Goal: Information Seeking & Learning: Learn about a topic

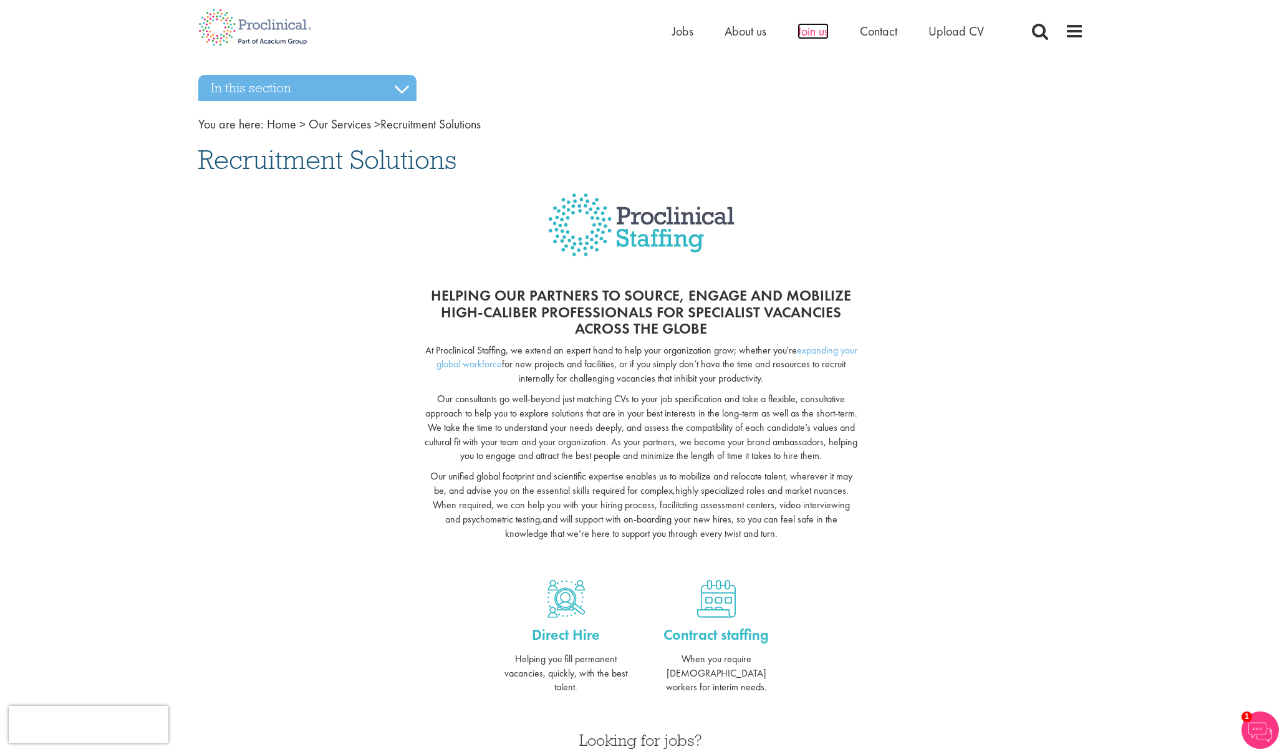
click at [825, 32] on span "Join us" at bounding box center [812, 31] width 31 height 16
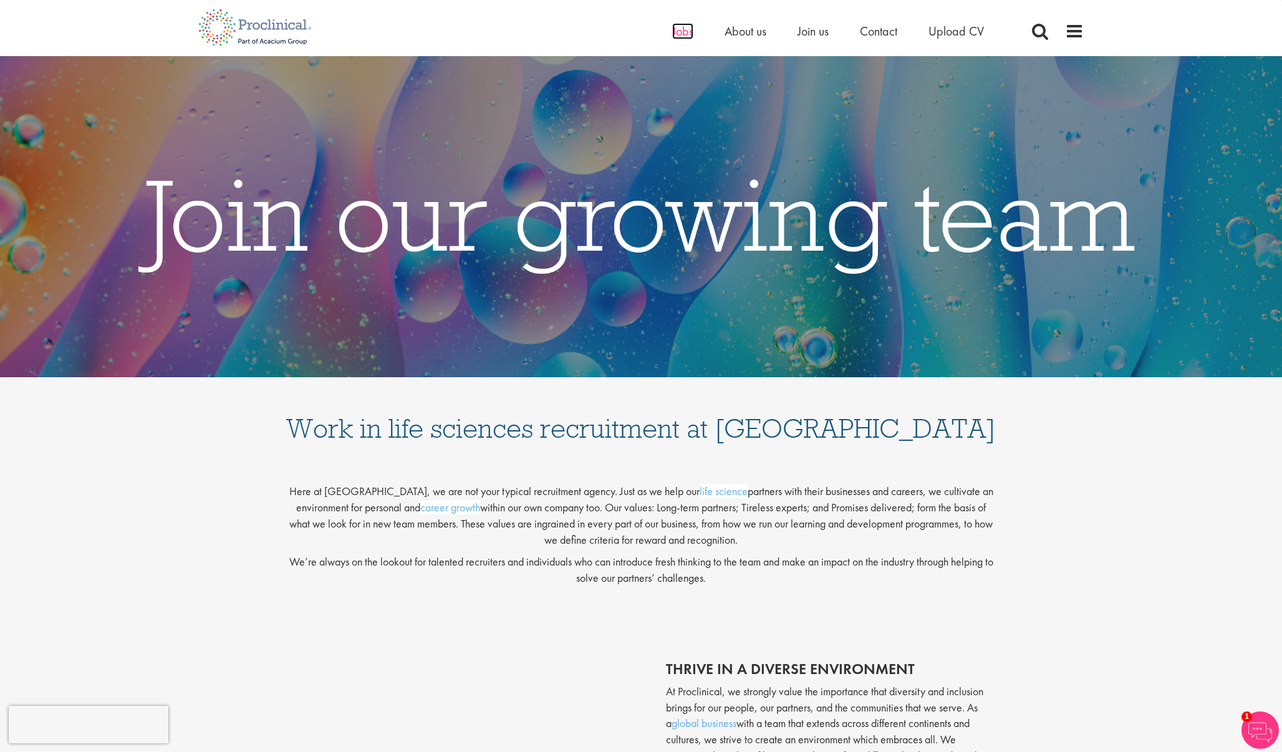
click at [682, 33] on span "Jobs" at bounding box center [682, 31] width 21 height 16
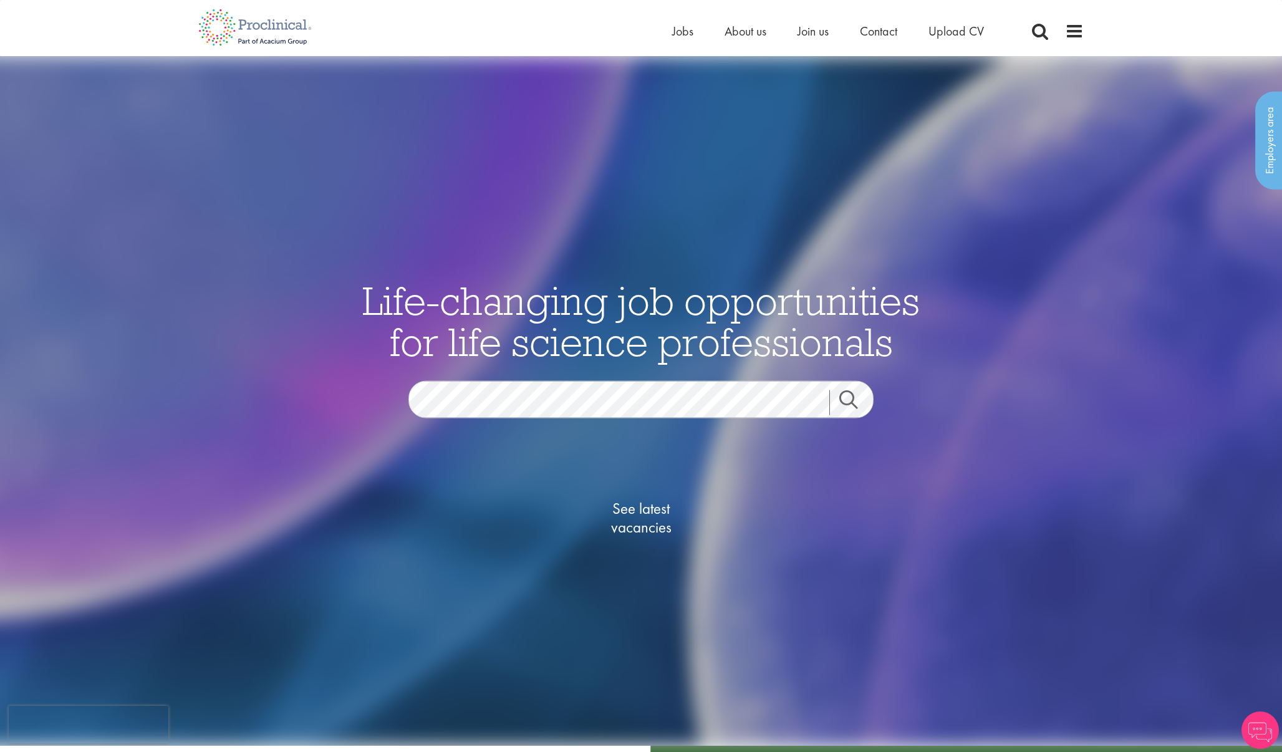
click at [643, 512] on span "See latest vacancies" at bounding box center [641, 517] width 125 height 37
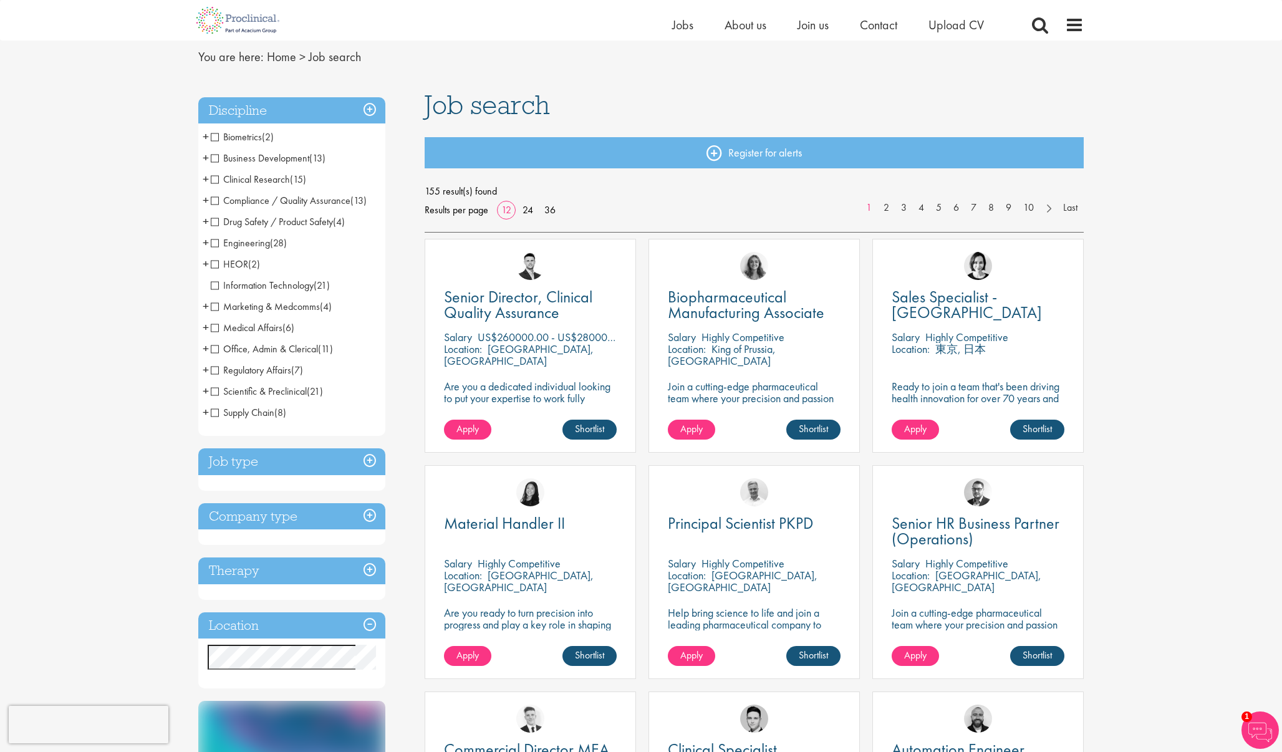
scroll to position [43, 0]
click at [299, 160] on span "Business Development" at bounding box center [260, 157] width 99 height 13
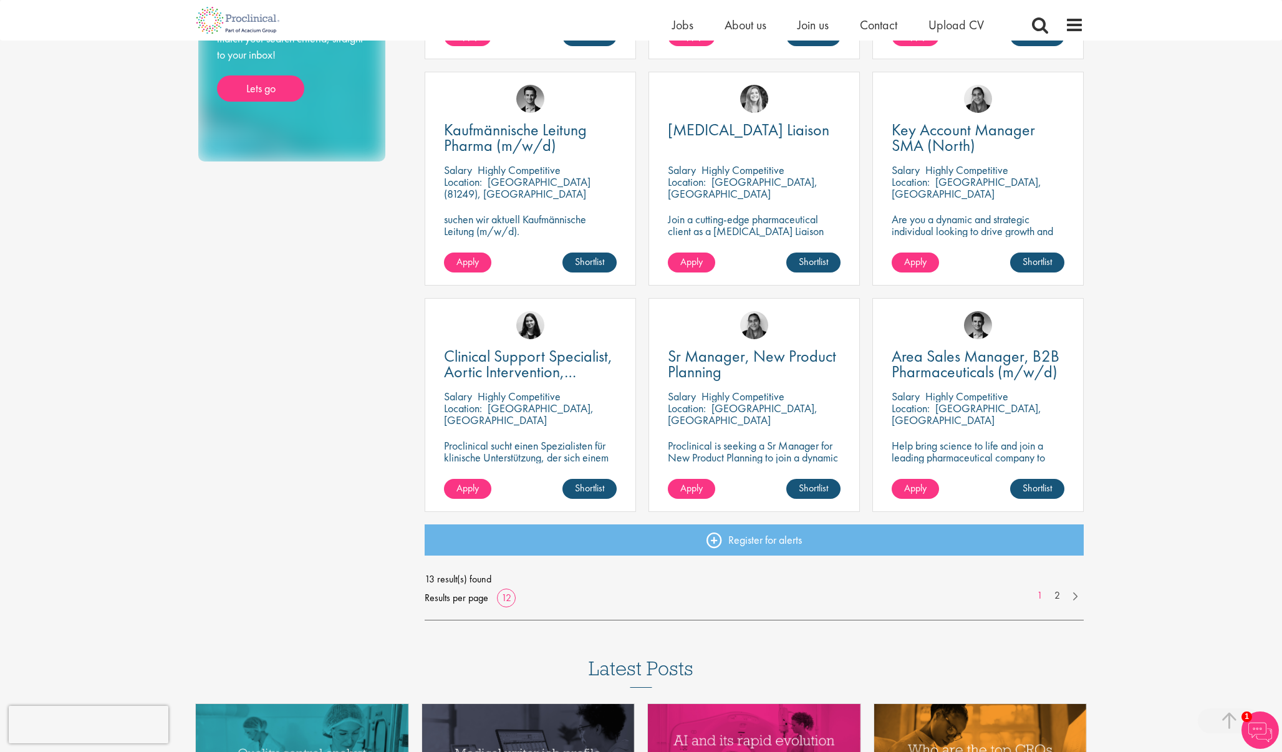
scroll to position [664, 0]
